Goal: Navigation & Orientation: Understand site structure

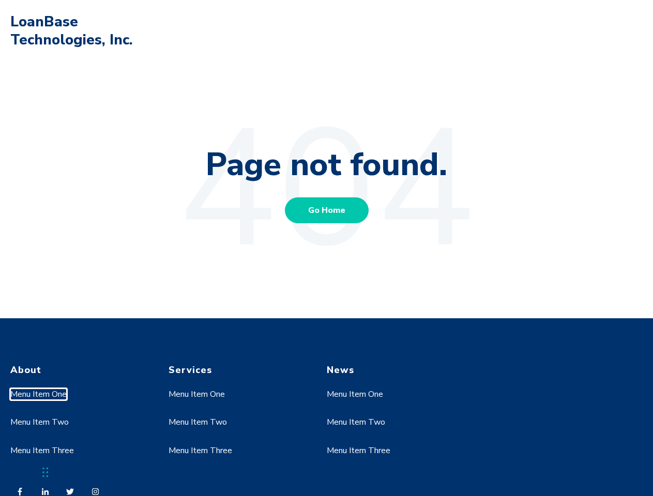
click at [39, 394] on link "Menu Item One" at bounding box center [38, 394] width 56 height 11
click at [39, 422] on link "Menu Item Two" at bounding box center [39, 422] width 58 height 11
click at [197, 394] on link "Menu Item One" at bounding box center [197, 394] width 56 height 11
click at [197, 422] on link "Menu Item Two" at bounding box center [198, 422] width 58 height 11
click at [200, 451] on link "Menu Item Three" at bounding box center [201, 450] width 64 height 11
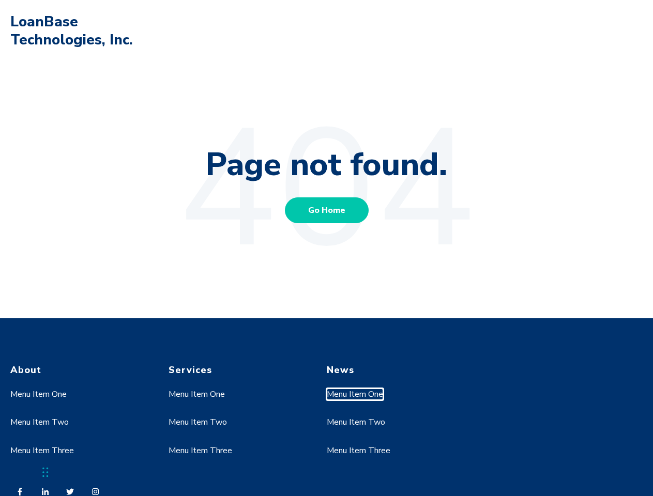
click at [355, 394] on link "Menu Item One" at bounding box center [355, 394] width 56 height 11
click at [355, 422] on link "Menu Item Two" at bounding box center [356, 422] width 58 height 11
click at [358, 451] on link "Menu Item Three" at bounding box center [359, 450] width 64 height 11
click at [45, 473] on div "Chat Widget" at bounding box center [26, 472] width 52 height 50
